Goal: Register for event/course

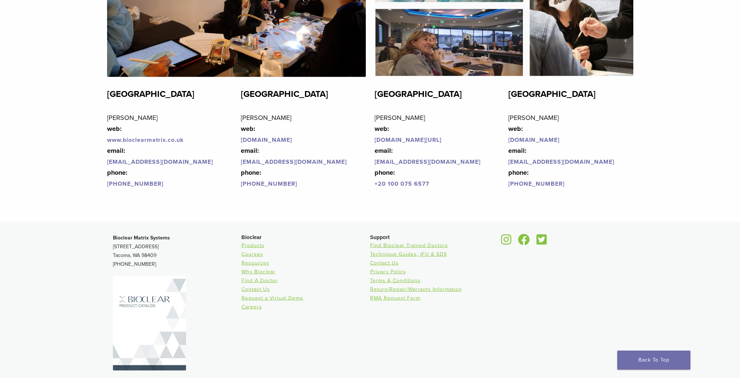
scroll to position [1756, 0]
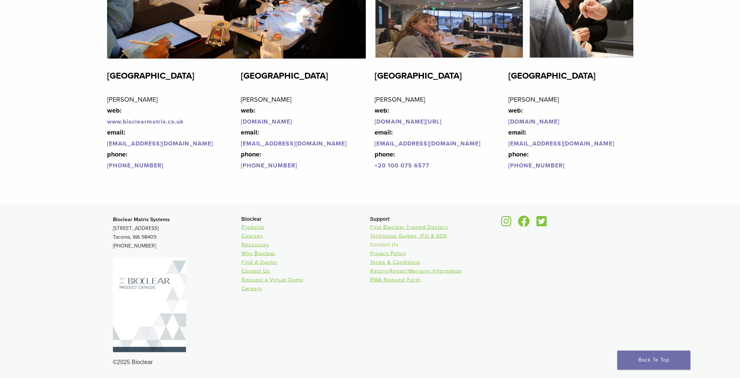
click at [384, 244] on link "Contact Us" at bounding box center [384, 244] width 29 height 6
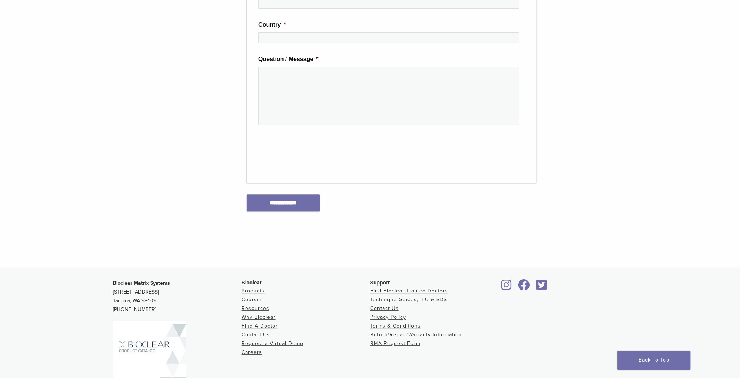
scroll to position [292, 0]
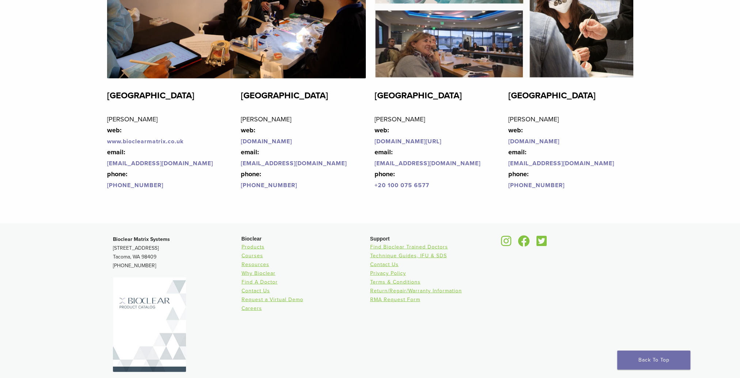
scroll to position [1720, 0]
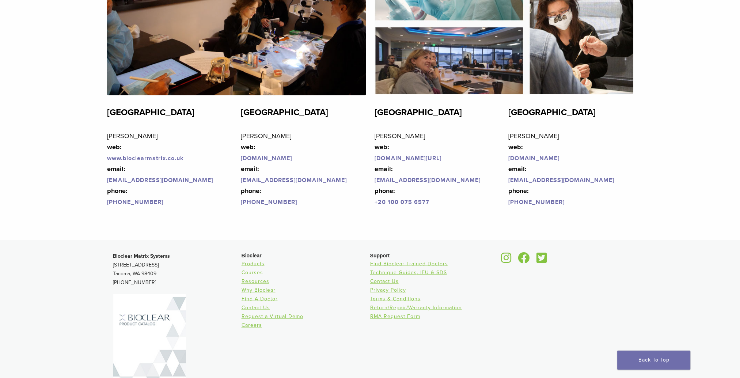
click at [250, 275] on link "Courses" at bounding box center [253, 272] width 22 height 6
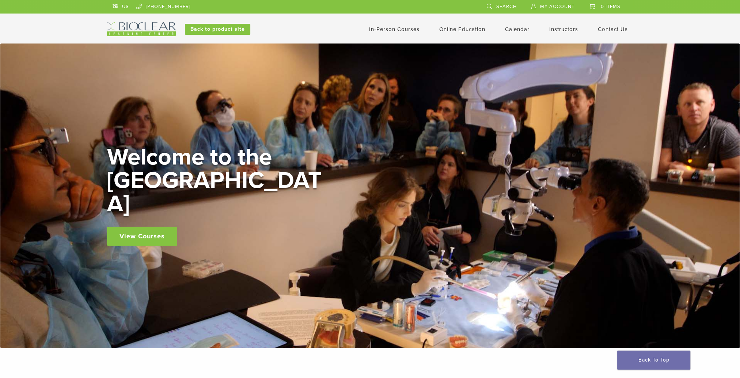
click at [138, 227] on link "View Courses" at bounding box center [142, 236] width 70 height 19
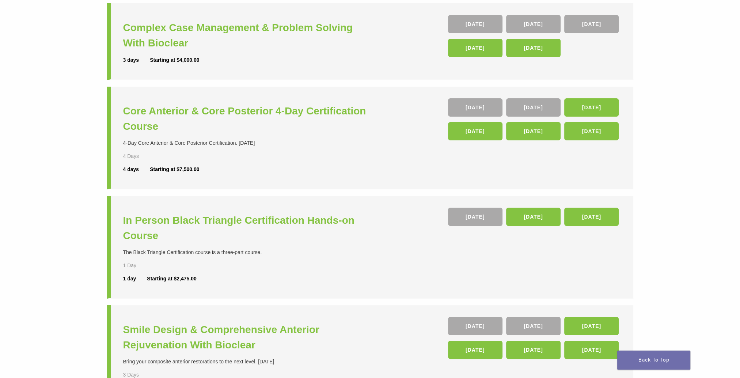
scroll to position [110, 0]
